Goal: Task Accomplishment & Management: Use online tool/utility

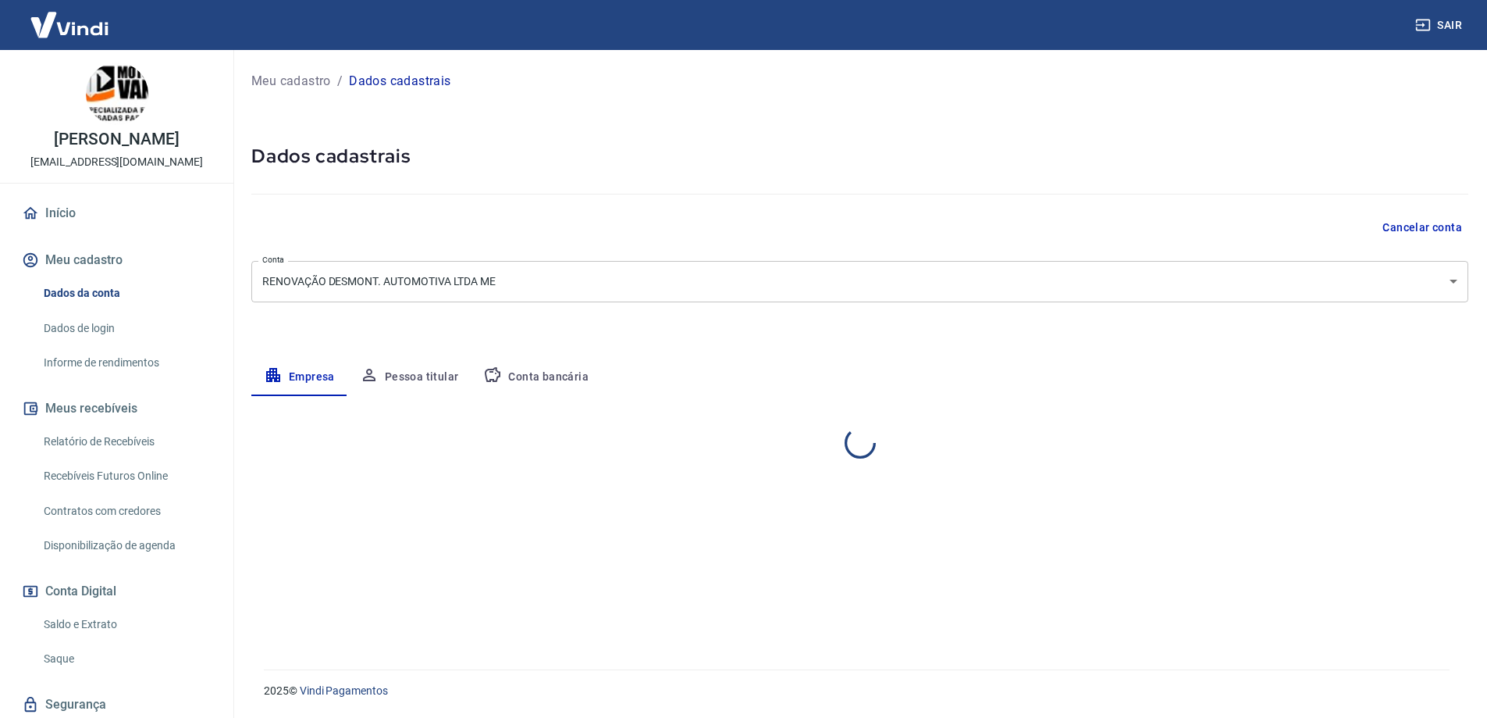
select select "PR"
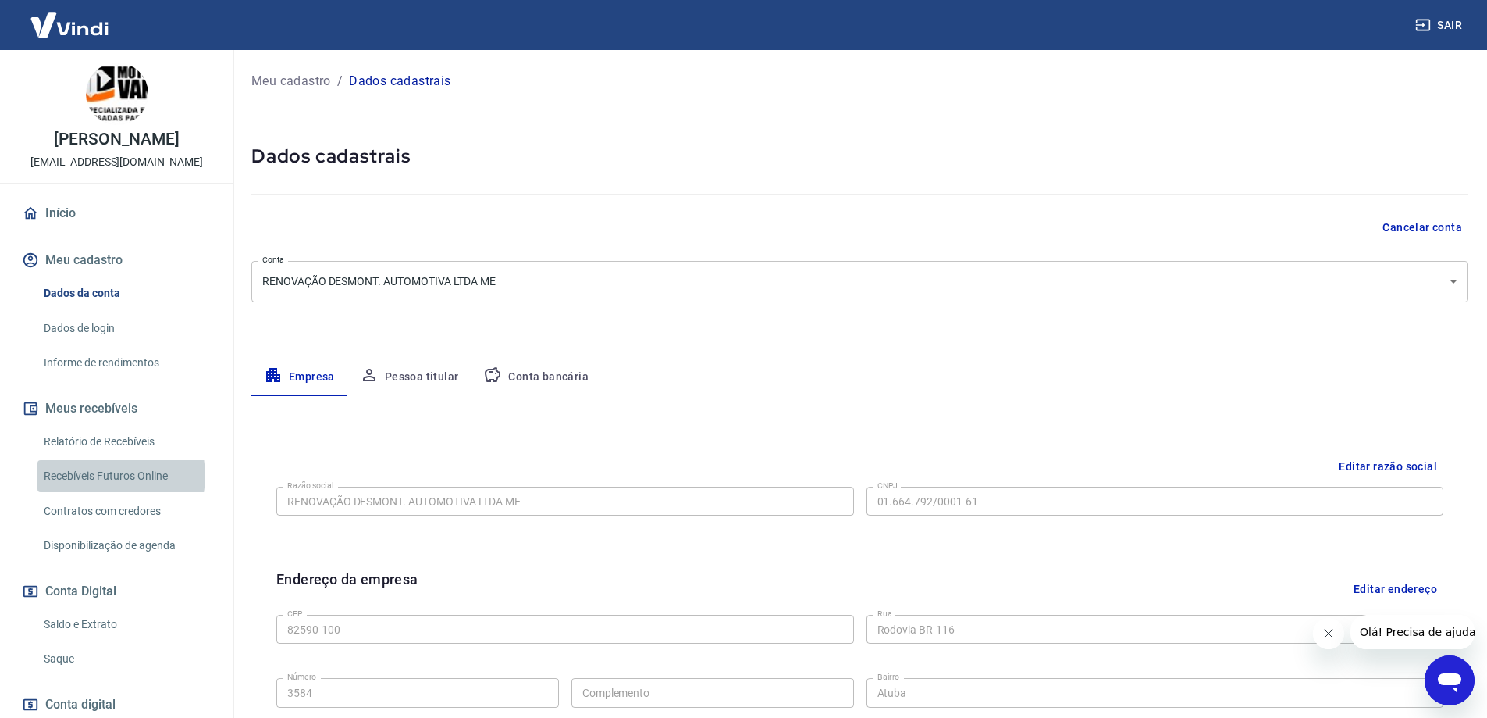
click at [107, 476] on link "Recebíveis Futuros Online" at bounding box center [125, 476] width 177 height 32
